Goal: Task Accomplishment & Management: Use online tool/utility

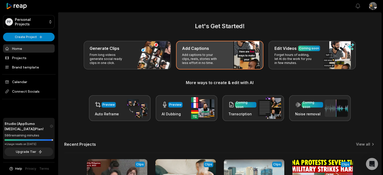
scroll to position [76, 0]
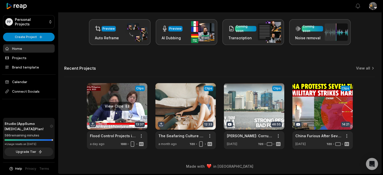
click at [140, 89] on link at bounding box center [117, 116] width 60 height 66
